Goal: Task Accomplishment & Management: Manage account settings

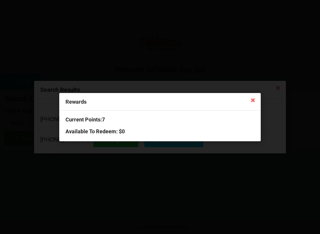
click at [249, 99] on icon at bounding box center [252, 99] width 9 height 9
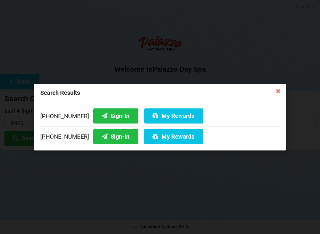
click at [280, 94] on icon at bounding box center [277, 90] width 9 height 9
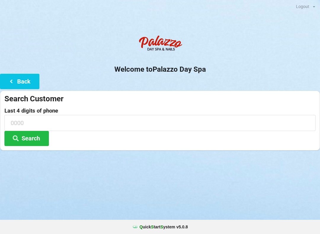
click at [9, 83] on icon at bounding box center [11, 80] width 7 height 5
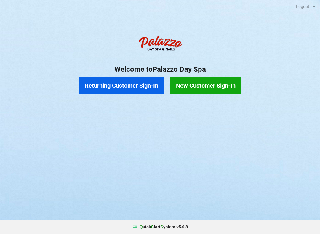
click at [97, 85] on button "Returning Customer Sign-In" at bounding box center [121, 86] width 85 height 18
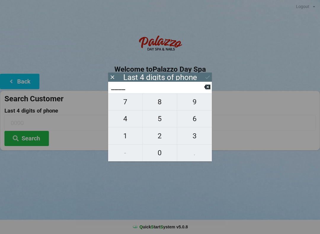
click at [162, 158] on span "0" at bounding box center [160, 152] width 34 height 12
type input "0___"
click at [198, 107] on span "9" at bounding box center [194, 102] width 35 height 12
type input "09__"
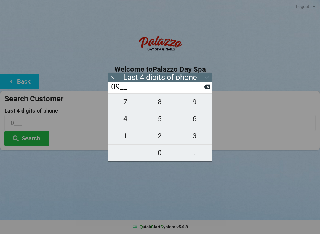
type input "09__"
click at [200, 107] on span "9" at bounding box center [194, 102] width 35 height 12
type input "099_"
click at [132, 141] on span "1" at bounding box center [125, 136] width 34 height 12
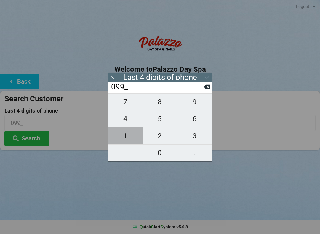
type input "0991"
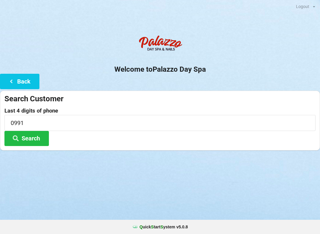
click at [33, 120] on input "0991" at bounding box center [159, 123] width 311 height 16
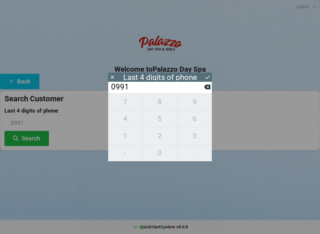
click at [158, 121] on div "7 8 9 4 5 6 1 2 3 - 0 ." at bounding box center [160, 127] width 104 height 68
click at [128, 108] on div "7 8 9 4 5 6 1 2 3 - 0 ." at bounding box center [160, 127] width 104 height 68
click at [207, 89] on icon at bounding box center [207, 87] width 6 height 5
click at [205, 90] on icon at bounding box center [207, 87] width 6 height 6
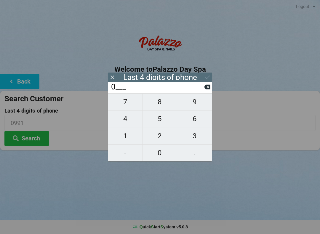
click at [210, 86] on icon at bounding box center [207, 87] width 6 height 6
type input "____"
click at [163, 119] on span "5" at bounding box center [160, 118] width 34 height 12
type input "5___"
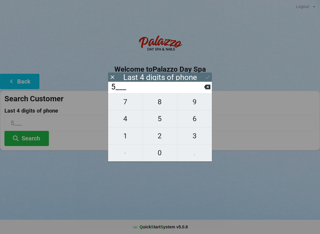
click at [125, 108] on span "7" at bounding box center [125, 102] width 34 height 12
type input "57__"
click at [196, 135] on span "3" at bounding box center [194, 136] width 35 height 12
type input "573_"
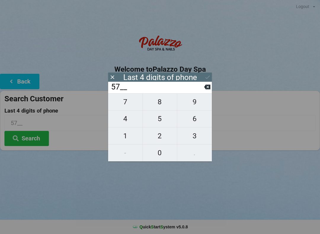
type input "573_"
click at [160, 108] on span "8" at bounding box center [160, 102] width 34 height 12
type input "5738"
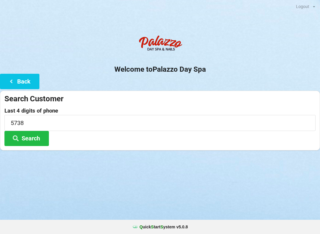
click at [82, 143] on div "Last 4 digits of phone 5738 Search" at bounding box center [159, 127] width 311 height 38
click at [37, 140] on button "Search" at bounding box center [26, 138] width 44 height 15
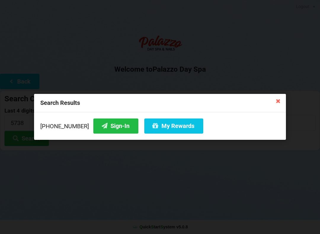
click at [108, 127] on button "Sign-In" at bounding box center [115, 125] width 45 height 15
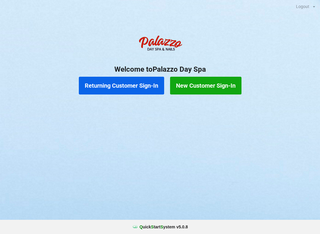
click at [89, 89] on button "Returning Customer Sign-In" at bounding box center [121, 86] width 85 height 18
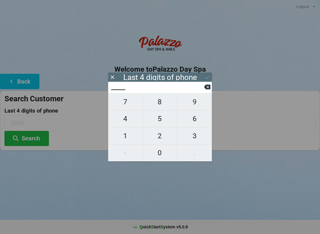
click at [133, 123] on span "4" at bounding box center [125, 118] width 34 height 12
type input "4___"
click at [165, 157] on span "0" at bounding box center [160, 152] width 34 height 12
type input "40__"
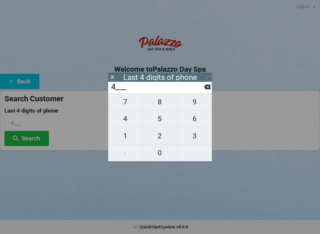
type input "40__"
click at [123, 139] on span "1" at bounding box center [125, 136] width 34 height 12
type input "401_"
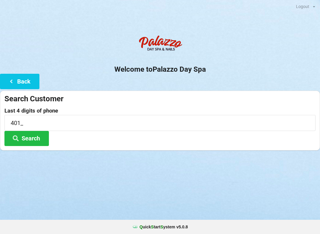
click at [212, 89] on div "Welcome to Palazzo Day Spa Back Search Customer Last 4 digits of phone 401_ Sea…" at bounding box center [160, 91] width 320 height 118
click at [30, 128] on input "401_" at bounding box center [159, 123] width 311 height 16
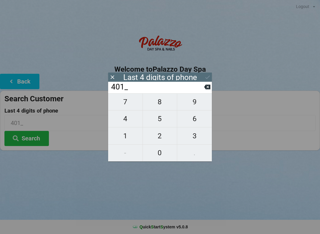
click at [115, 118] on span "4" at bounding box center [125, 118] width 34 height 12
type input "4014"
click at [208, 89] on icon at bounding box center [207, 87] width 6 height 5
click at [210, 91] on button at bounding box center [207, 87] width 6 height 8
click at [208, 90] on icon at bounding box center [207, 87] width 6 height 6
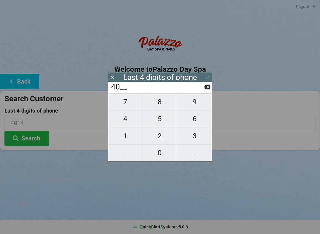
type input "4___"
click at [159, 156] on span "0" at bounding box center [160, 152] width 34 height 12
type input "40__"
click at [124, 104] on span "7" at bounding box center [125, 102] width 34 height 12
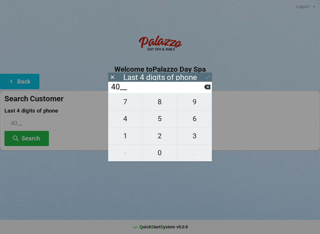
type input "407_"
click at [124, 120] on span "4" at bounding box center [125, 118] width 34 height 12
type input "4074"
click at [157, 153] on div "7 8 9 4 5 6 1 2 3 - 0 ." at bounding box center [160, 127] width 104 height 68
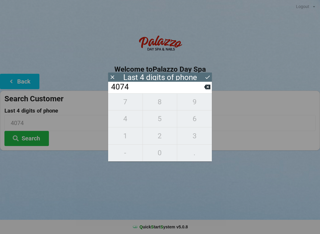
click at [207, 89] on icon at bounding box center [207, 87] width 6 height 5
click at [206, 90] on icon at bounding box center [207, 87] width 6 height 6
click at [207, 89] on icon at bounding box center [207, 87] width 6 height 5
click at [204, 88] on icon at bounding box center [207, 87] width 6 height 6
type input "____"
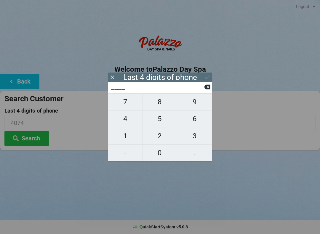
click at [126, 104] on span "7" at bounding box center [125, 102] width 34 height 12
type input "7___"
click at [209, 89] on icon at bounding box center [207, 87] width 6 height 5
type input "____"
click at [205, 89] on icon at bounding box center [207, 87] width 6 height 5
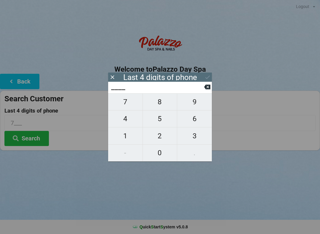
click at [123, 140] on span "1" at bounding box center [125, 136] width 34 height 12
type input "1___"
click at [194, 139] on span "3" at bounding box center [194, 136] width 35 height 12
type input "13__"
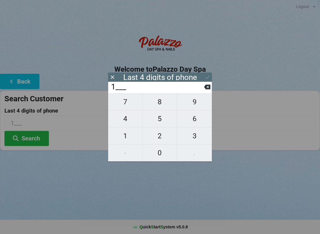
type input "13__"
click at [122, 117] on span "4" at bounding box center [125, 118] width 34 height 12
type input "134_"
click at [127, 104] on span "7" at bounding box center [125, 102] width 34 height 12
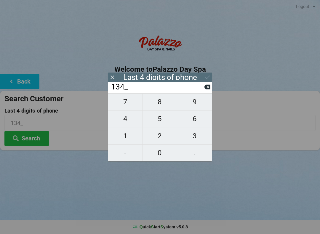
type input "1347"
click at [14, 78] on icon at bounding box center [11, 80] width 7 height 5
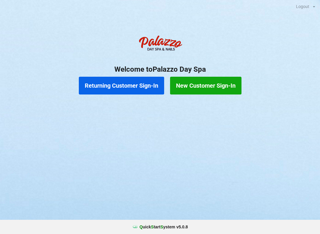
click at [142, 85] on button "Returning Customer Sign-In" at bounding box center [121, 86] width 85 height 18
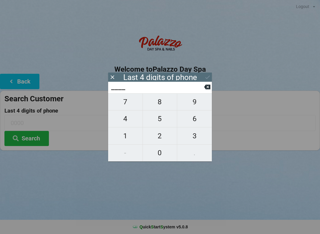
click at [130, 137] on span "1" at bounding box center [125, 136] width 34 height 12
type input "1___"
click at [130, 120] on span "4" at bounding box center [125, 118] width 34 height 12
type input "14__"
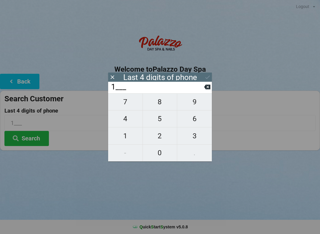
type input "14__"
click at [126, 130] on button "1" at bounding box center [125, 135] width 35 height 17
type input "141_"
click at [162, 151] on span "0" at bounding box center [160, 152] width 34 height 12
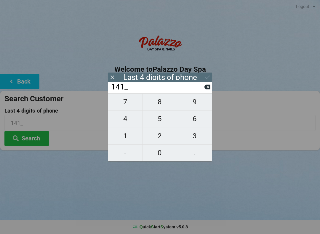
type input "1410"
click at [206, 75] on icon at bounding box center [207, 77] width 6 height 6
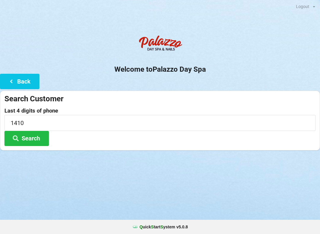
click at [37, 133] on button "Search" at bounding box center [26, 138] width 44 height 15
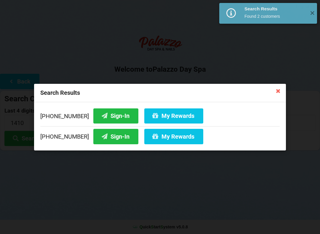
click at [176, 139] on button "My Rewards" at bounding box center [173, 136] width 59 height 15
